Goal: Task Accomplishment & Management: Manage account settings

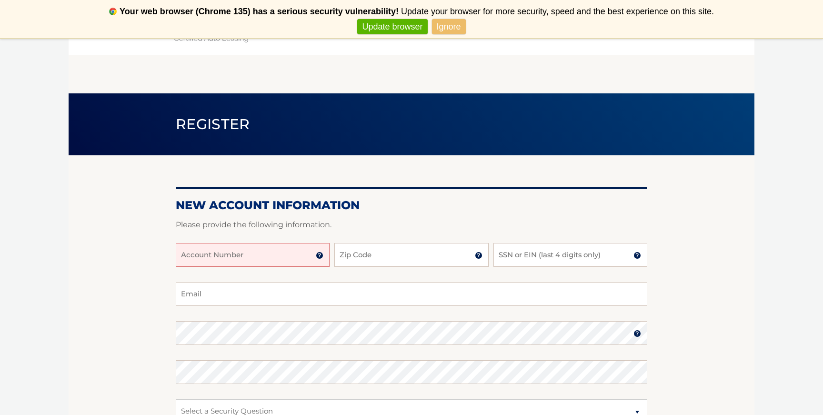
click at [267, 250] on input "Account Number" at bounding box center [253, 255] width 154 height 24
type input "44455975419"
click at [405, 250] on input "Zip Code" at bounding box center [411, 255] width 154 height 24
type input "33157"
type input "[EMAIL_ADDRESS][DOMAIN_NAME]"
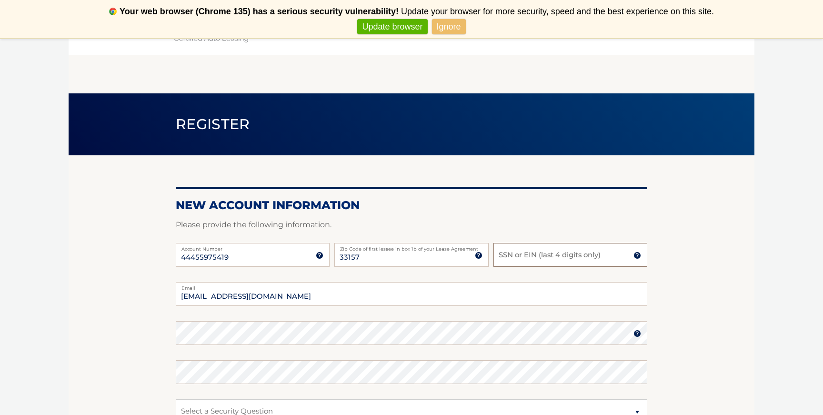
click at [513, 255] on input "SSN or EIN (last 4 digits only)" at bounding box center [570, 255] width 154 height 24
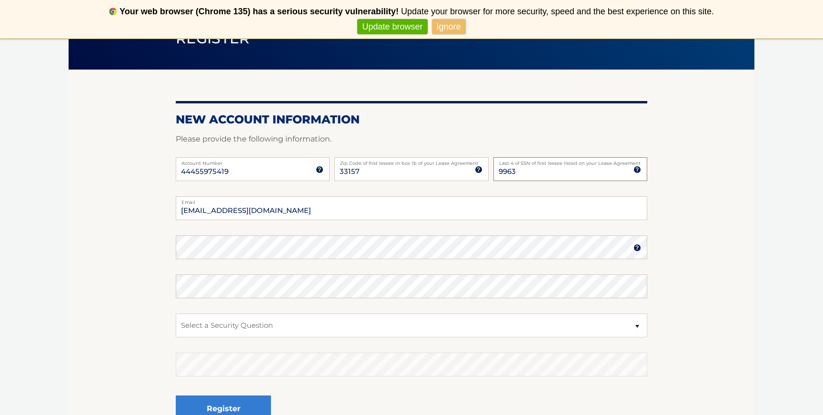
scroll to position [89, 0]
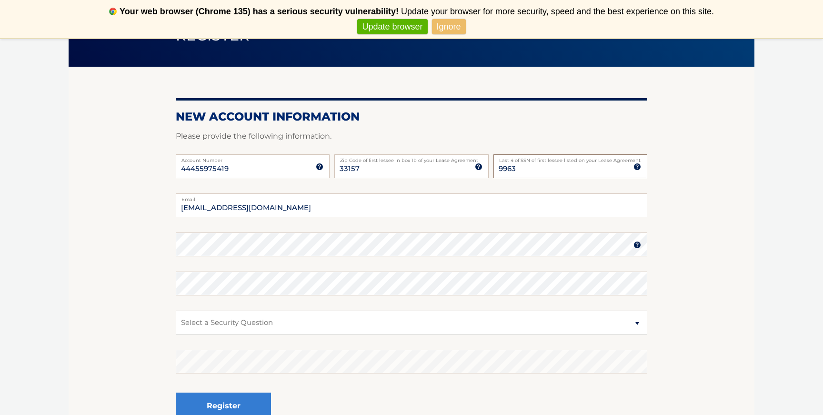
type input "9963"
click at [636, 247] on img at bounding box center [637, 245] width 8 height 8
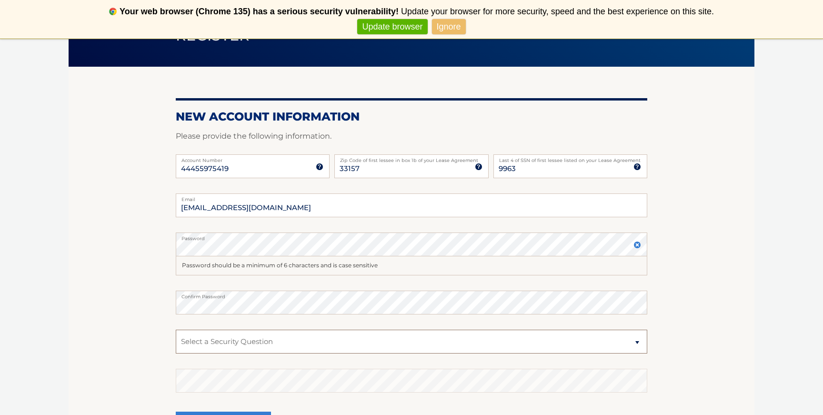
click at [208, 343] on select "Select a Security Question What was the name of your elementary school? What is…" at bounding box center [411, 341] width 471 height 24
select select "2"
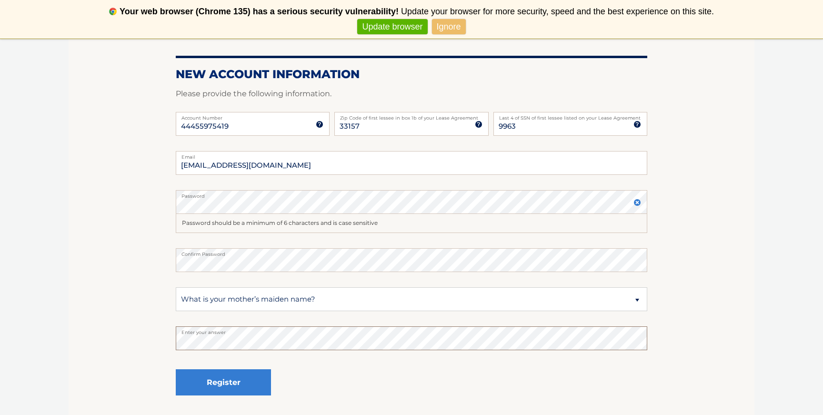
scroll to position [133, 0]
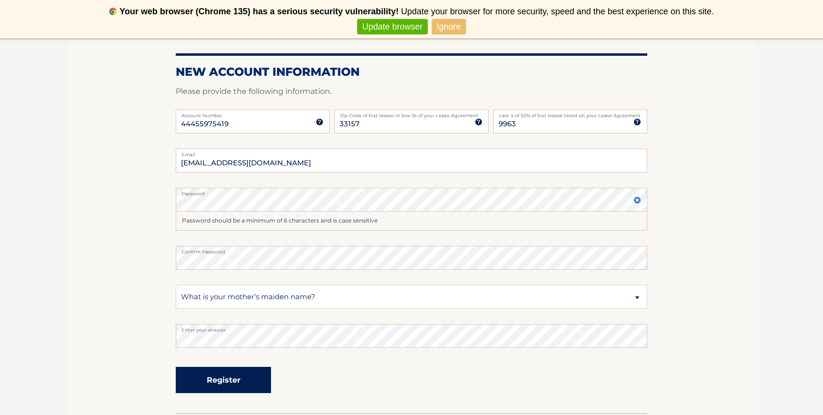
click at [222, 382] on button "Register" at bounding box center [223, 380] width 95 height 26
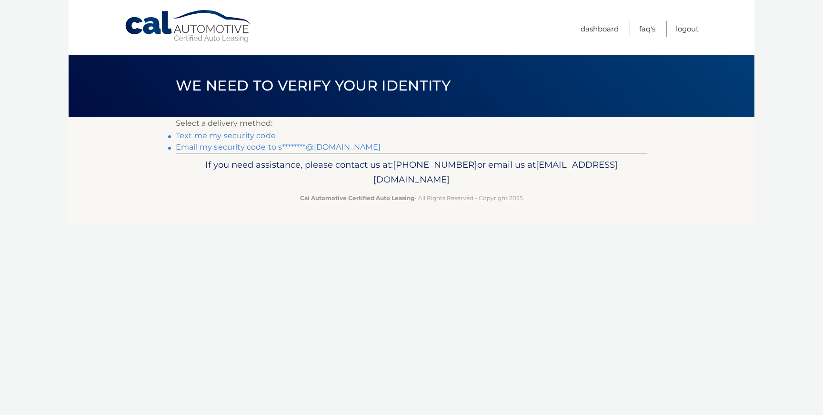
click at [250, 136] on link "Text me my security code" at bounding box center [226, 135] width 100 height 9
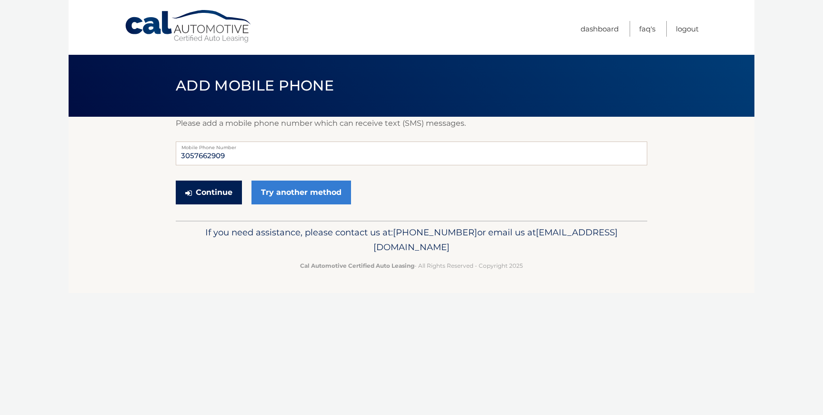
click at [219, 196] on button "Continue" at bounding box center [209, 192] width 66 height 24
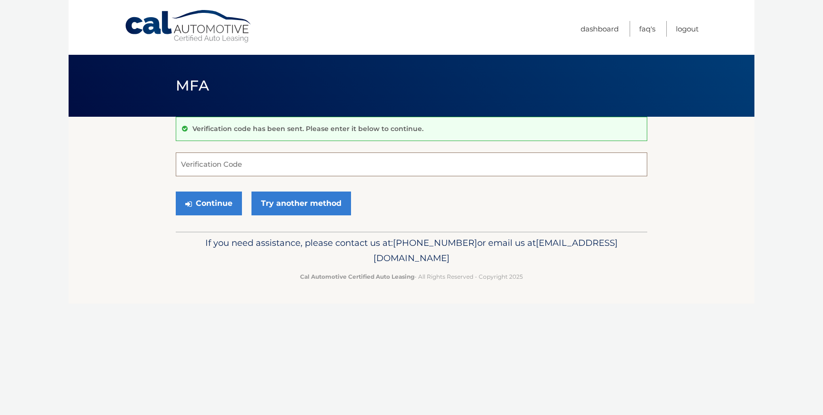
click at [223, 155] on input "Verification Code" at bounding box center [411, 164] width 471 height 24
type input "322075"
click at [202, 205] on button "Continue" at bounding box center [209, 203] width 66 height 24
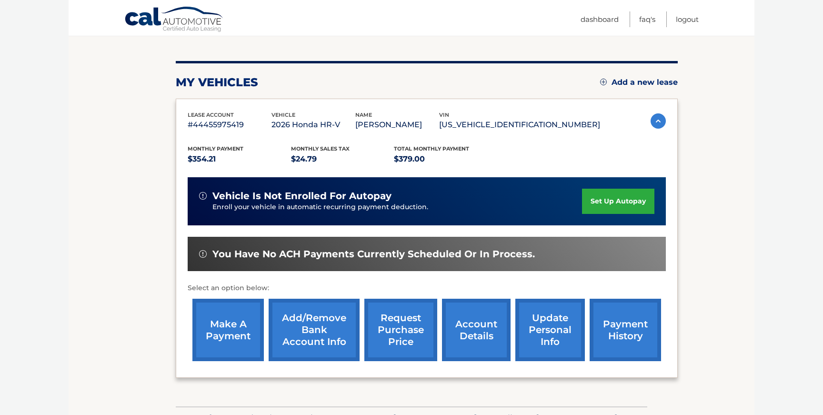
scroll to position [100, 0]
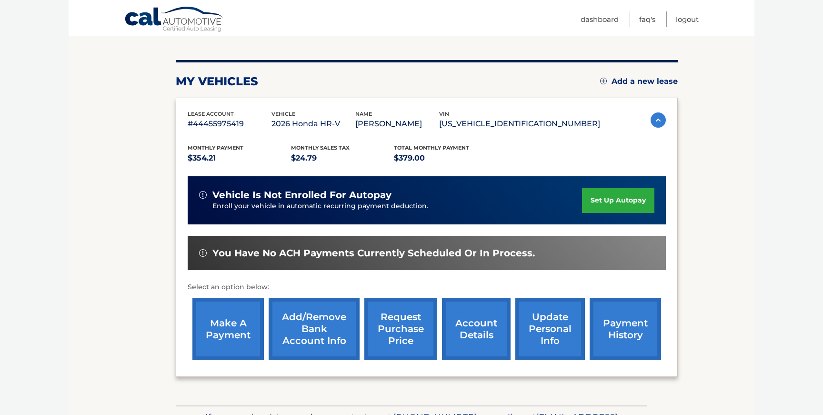
click at [620, 198] on link "set up autopay" at bounding box center [618, 200] width 72 height 25
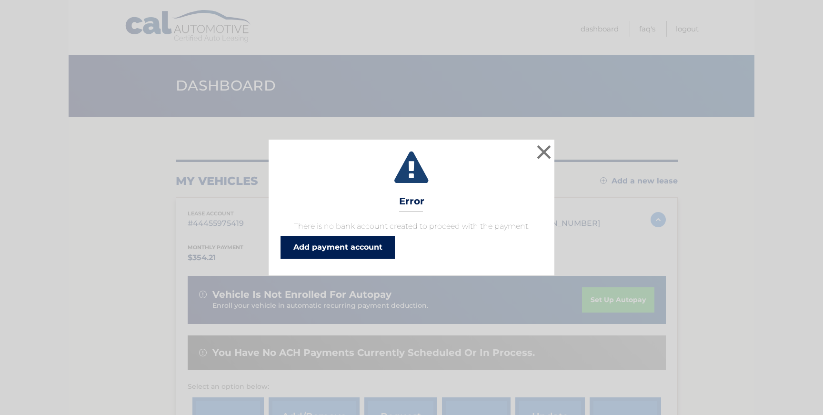
click at [368, 249] on link "Add payment account" at bounding box center [337, 247] width 114 height 23
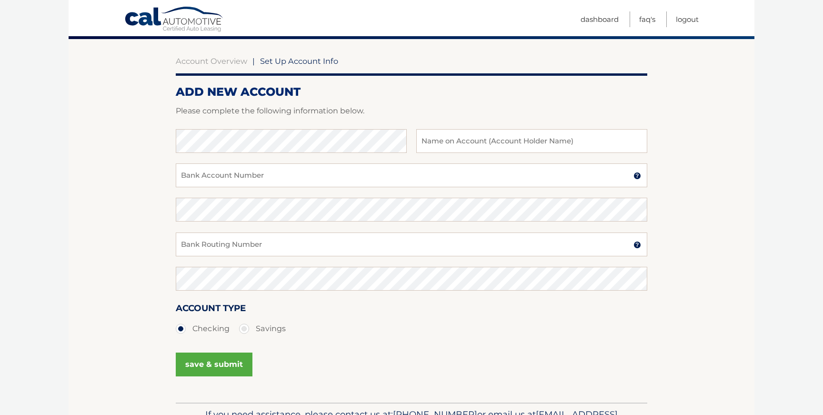
scroll to position [80, 0]
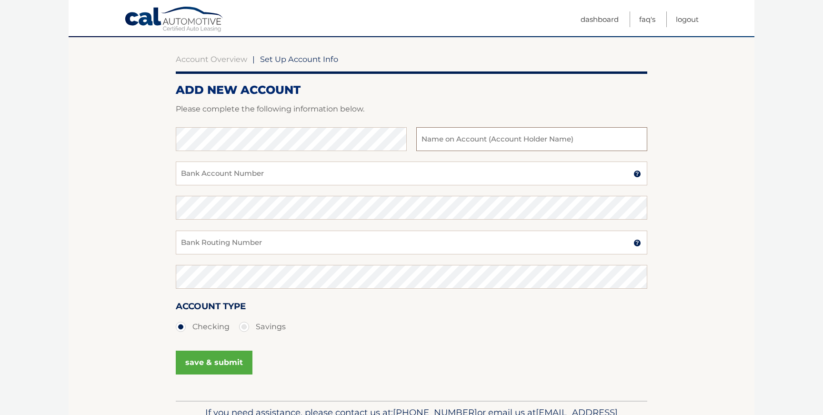
click at [428, 142] on input "text" at bounding box center [531, 139] width 231 height 24
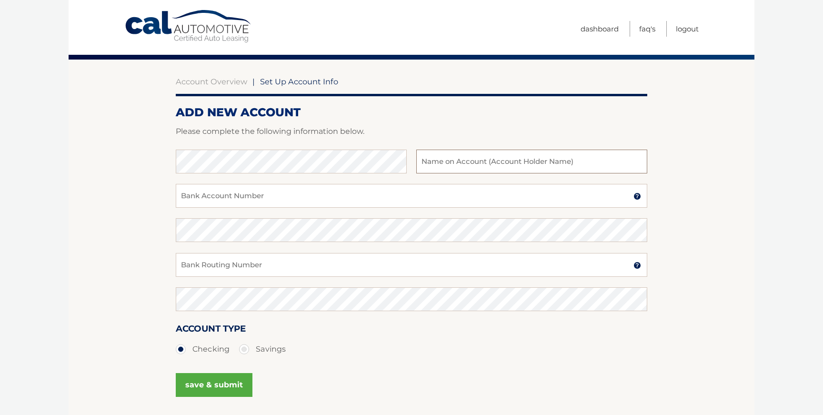
scroll to position [0, 0]
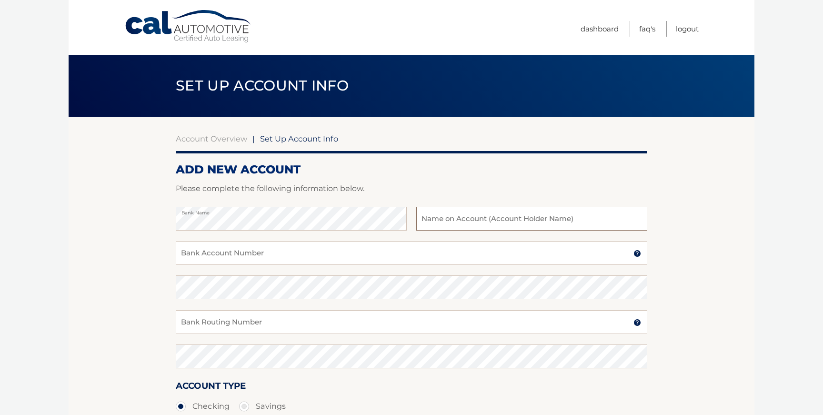
click at [429, 220] on input "text" at bounding box center [531, 219] width 231 height 24
type input "[PERSON_NAME]"
click at [357, 250] on input "Bank Account Number" at bounding box center [411, 253] width 471 height 24
click at [345, 246] on input "Bank Account Number" at bounding box center [411, 253] width 471 height 24
click at [208, 137] on link "Account Overview" at bounding box center [211, 139] width 71 height 10
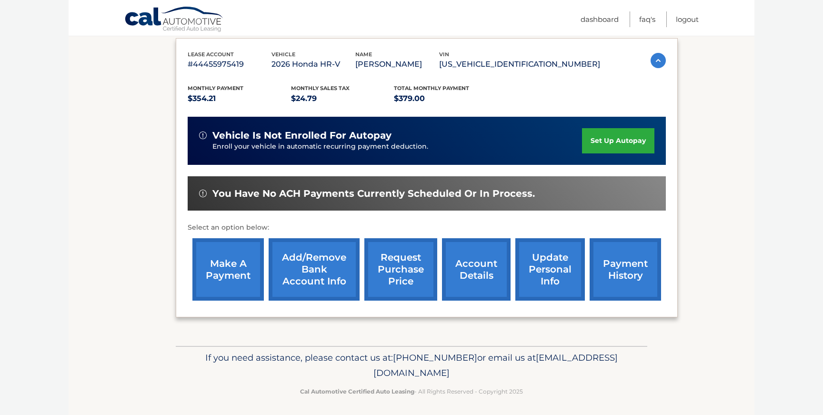
scroll to position [162, 0]
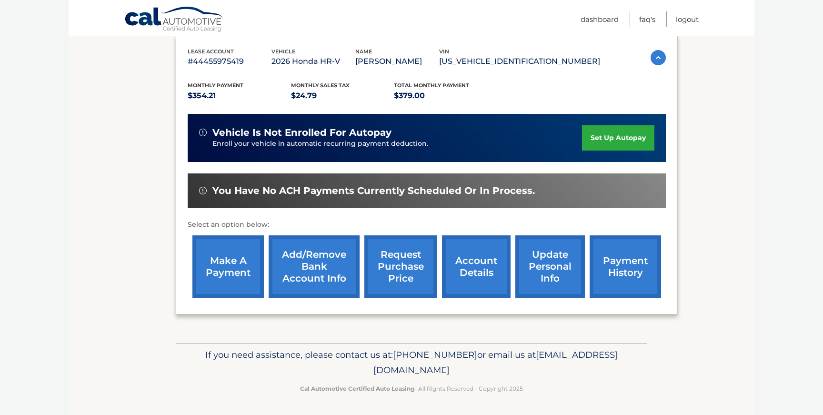
click at [219, 272] on link "make a payment" at bounding box center [227, 266] width 71 height 62
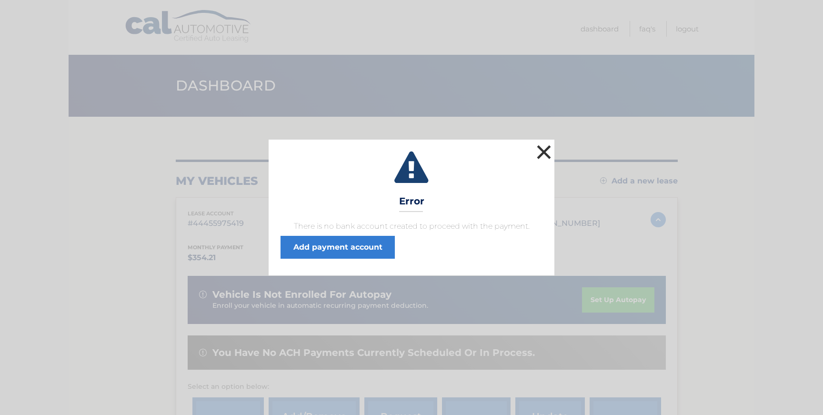
click at [545, 150] on button "×" at bounding box center [543, 151] width 19 height 19
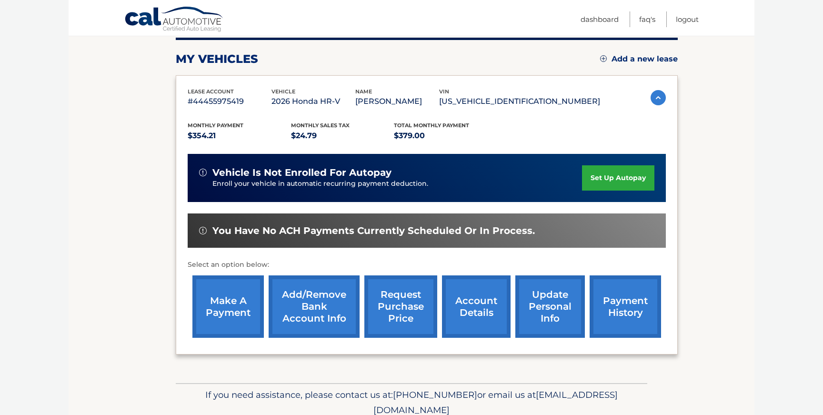
scroll to position [123, 0]
